Goal: Task Accomplishment & Management: Manage account settings

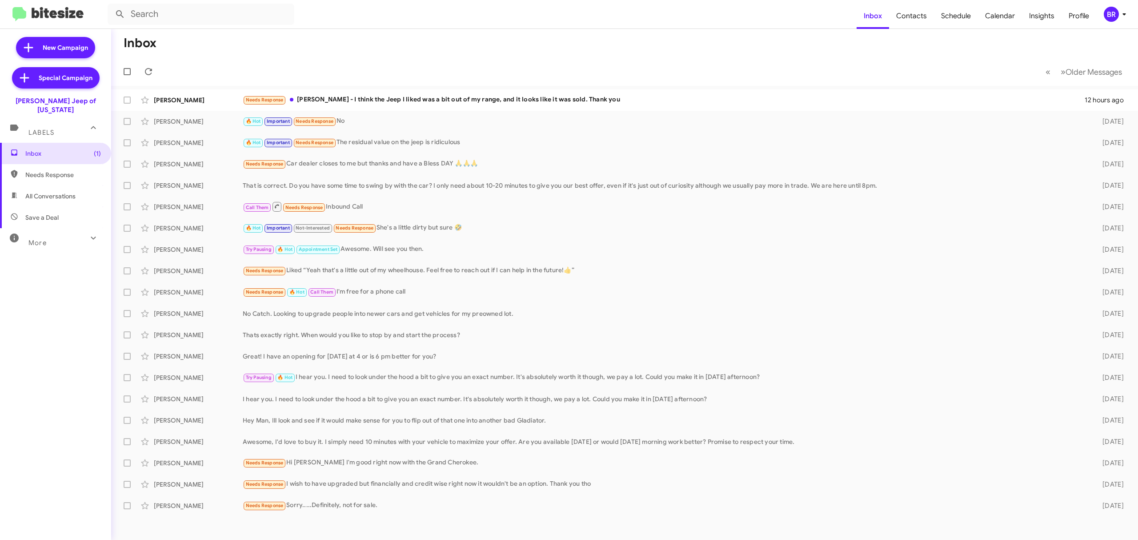
click at [1119, 20] on span "BR" at bounding box center [1116, 14] width 27 height 15
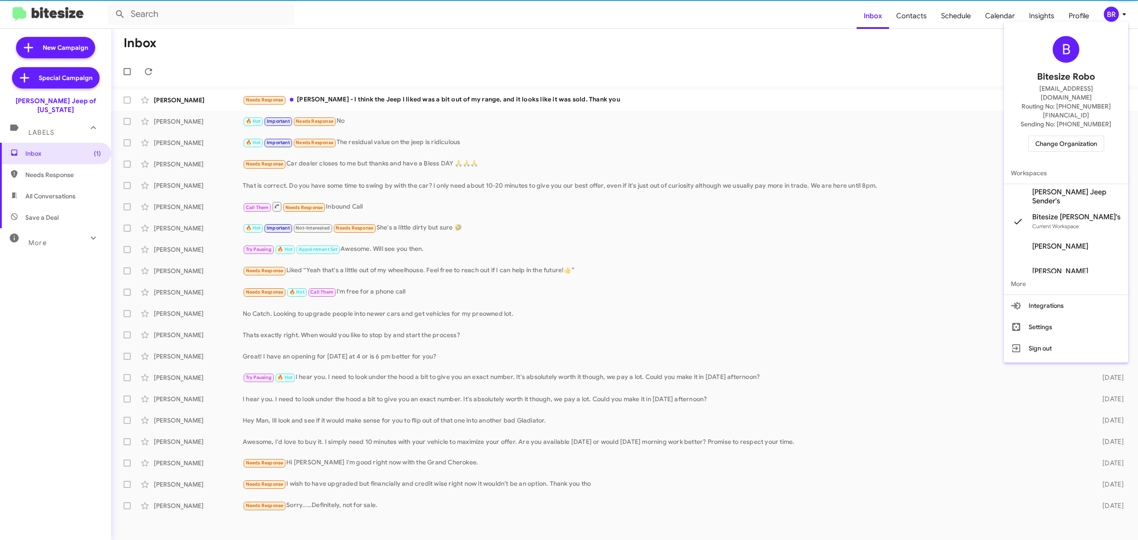
click at [1073, 136] on span "Change Organization" at bounding box center [1066, 143] width 62 height 15
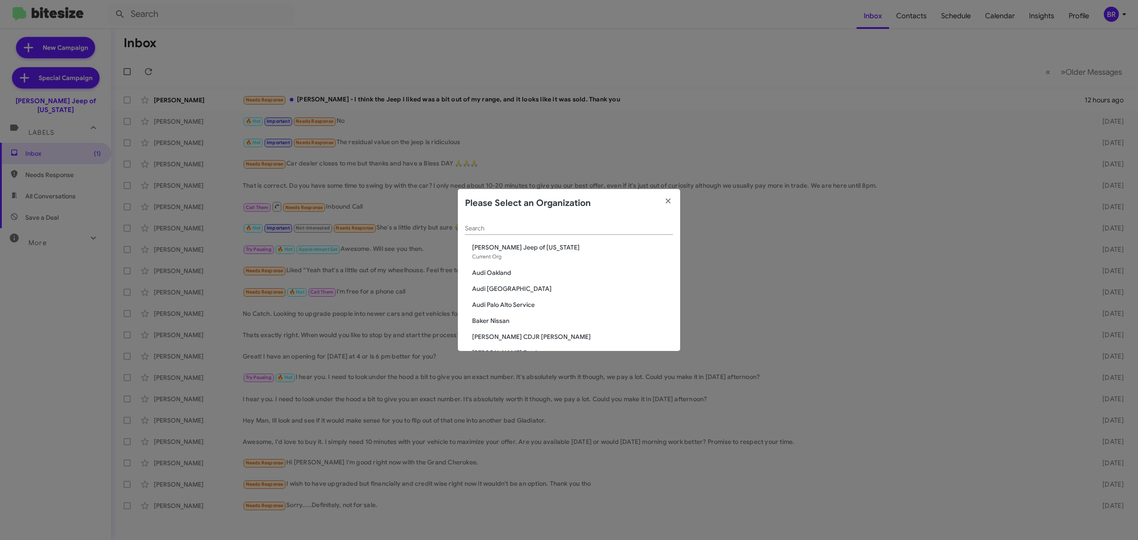
click at [616, 228] on input "Search" at bounding box center [569, 228] width 208 height 7
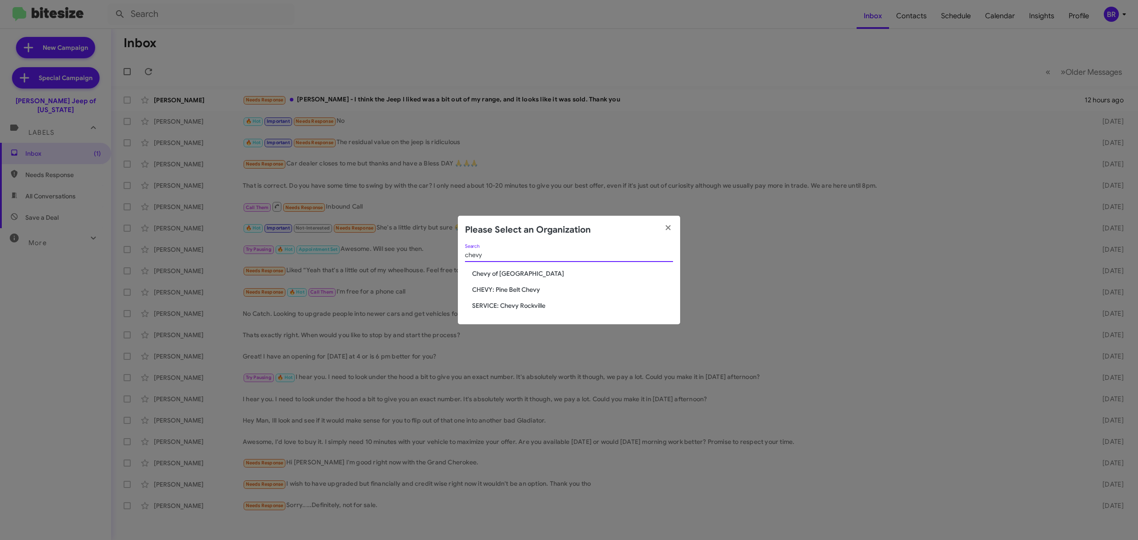
type input "chevy"
click at [564, 290] on span "CHEVY: Pine Belt Chevy" at bounding box center [572, 289] width 201 height 9
click at [540, 286] on span "CHEVY: Pine Belt Chevy" at bounding box center [572, 289] width 201 height 9
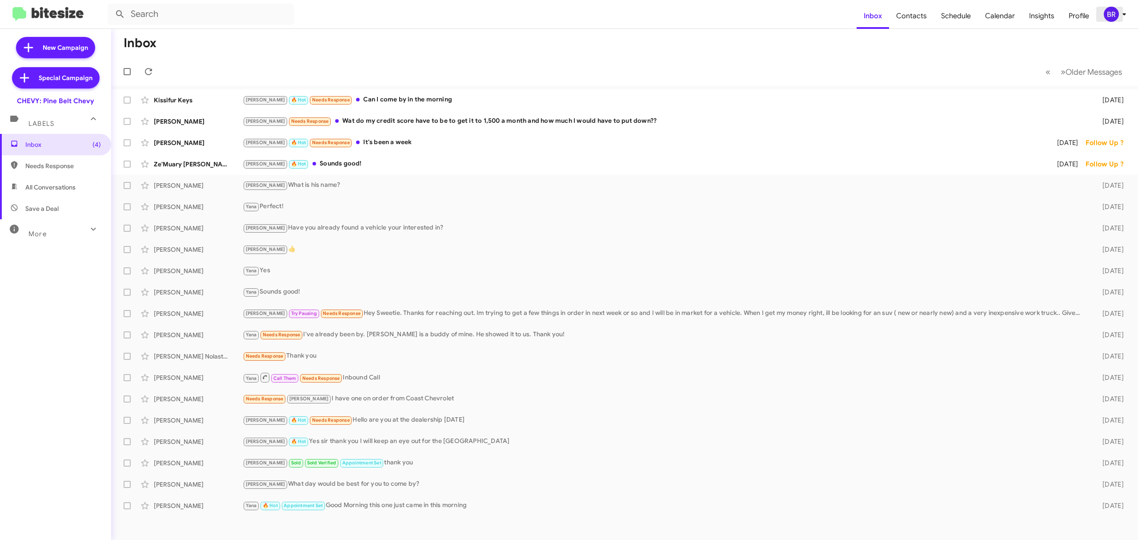
click at [1105, 20] on div "BR" at bounding box center [1111, 14] width 15 height 15
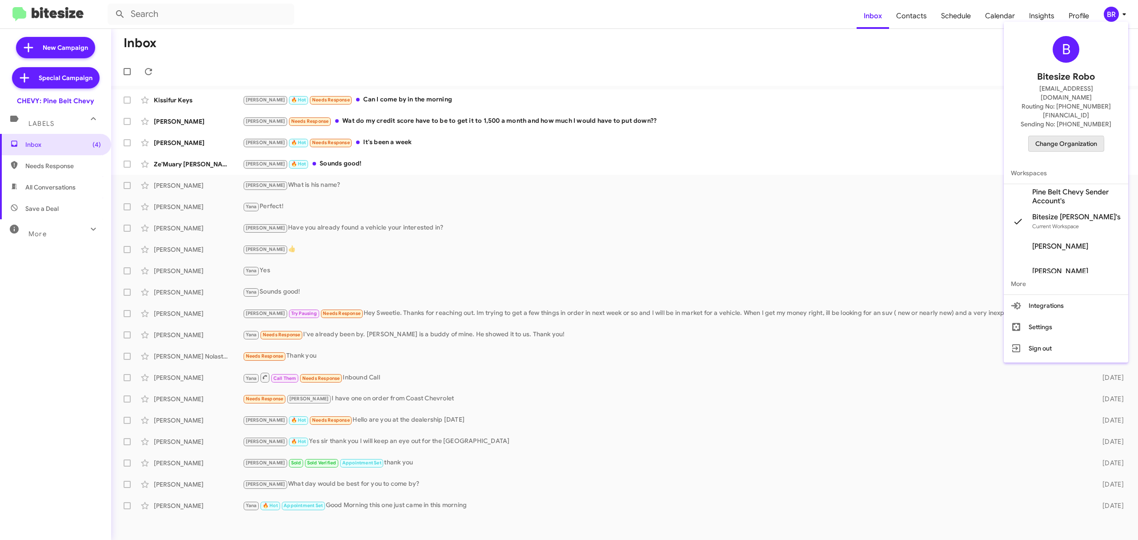
click at [1062, 136] on span "Change Organization" at bounding box center [1066, 143] width 62 height 15
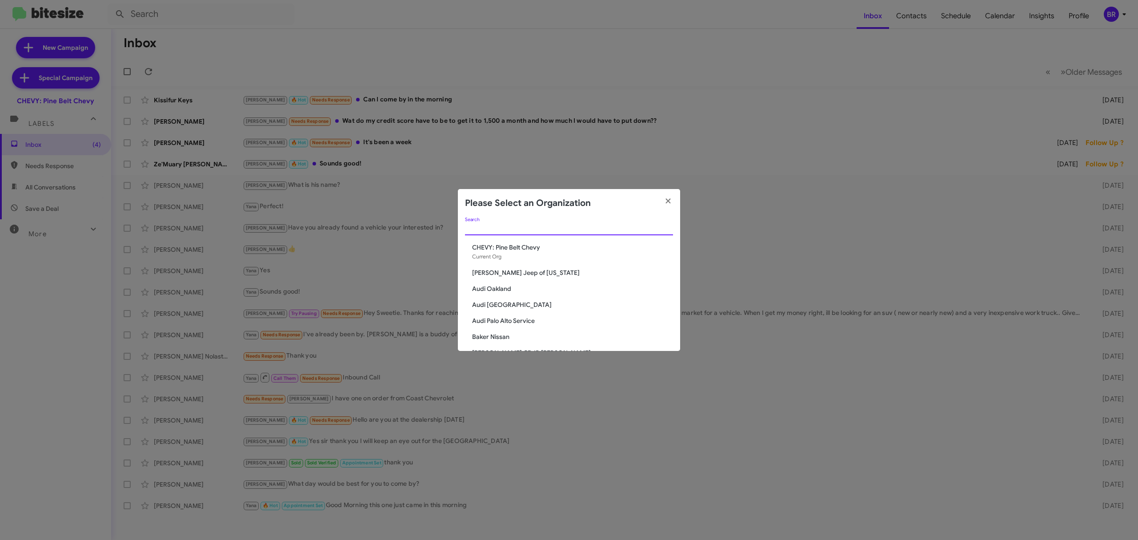
click at [550, 230] on input "Search" at bounding box center [569, 228] width 208 height 7
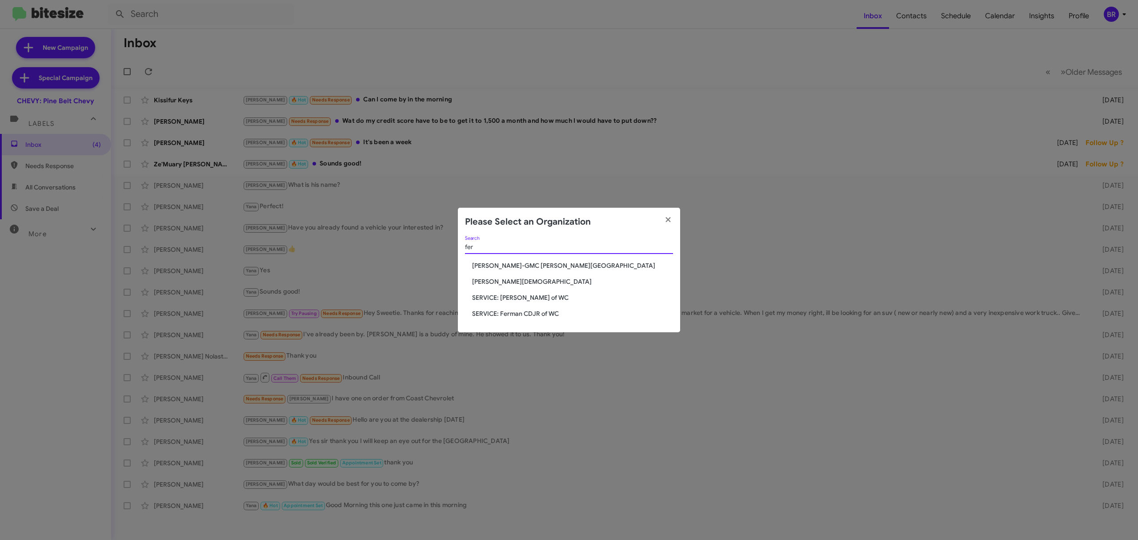
type input "fer"
click at [525, 294] on span "SERVICE: [PERSON_NAME] of WC" at bounding box center [572, 297] width 201 height 9
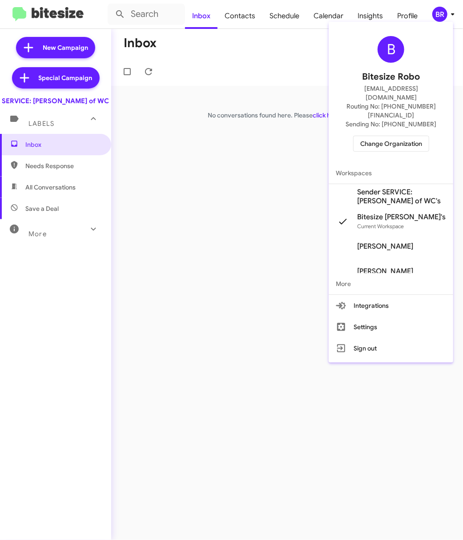
click at [392, 136] on span "Change Organization" at bounding box center [391, 143] width 62 height 15
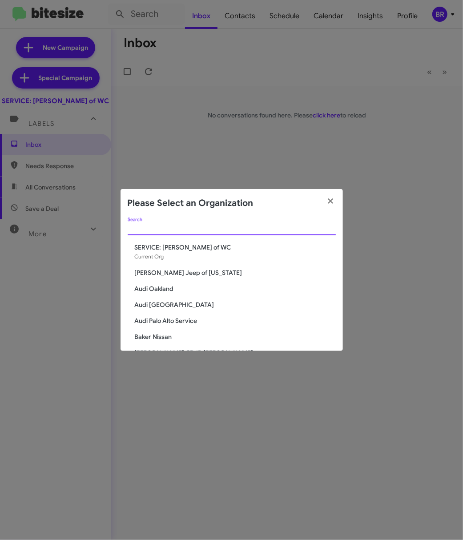
click at [219, 226] on input "Search" at bounding box center [232, 228] width 208 height 7
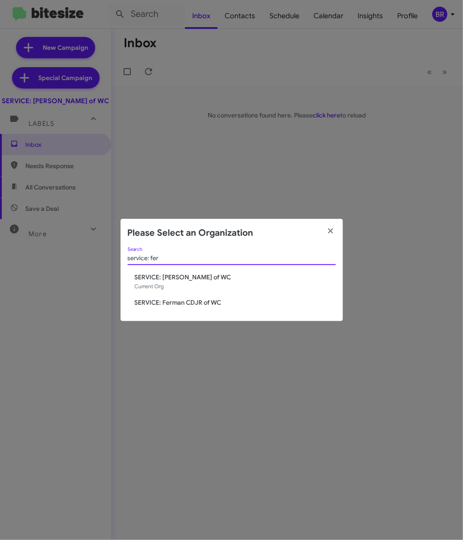
type input "service: fer"
click at [185, 303] on span "SERVICE: Ferman CDJR of WC" at bounding box center [235, 302] width 201 height 9
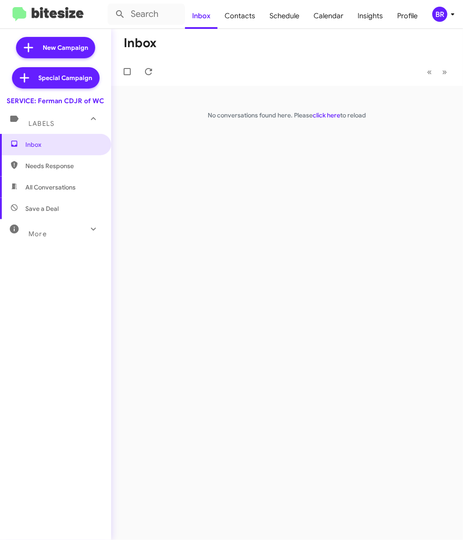
click at [445, 17] on div "BR" at bounding box center [439, 14] width 15 height 15
